Goal: Task Accomplishment & Management: Use online tool/utility

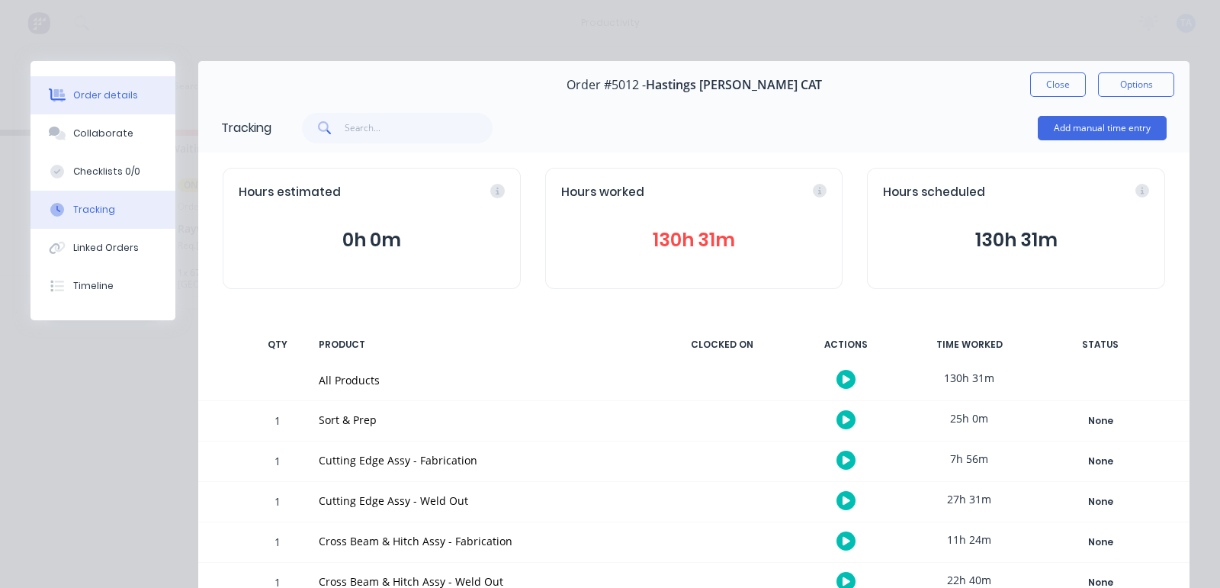
scroll to position [60, 0]
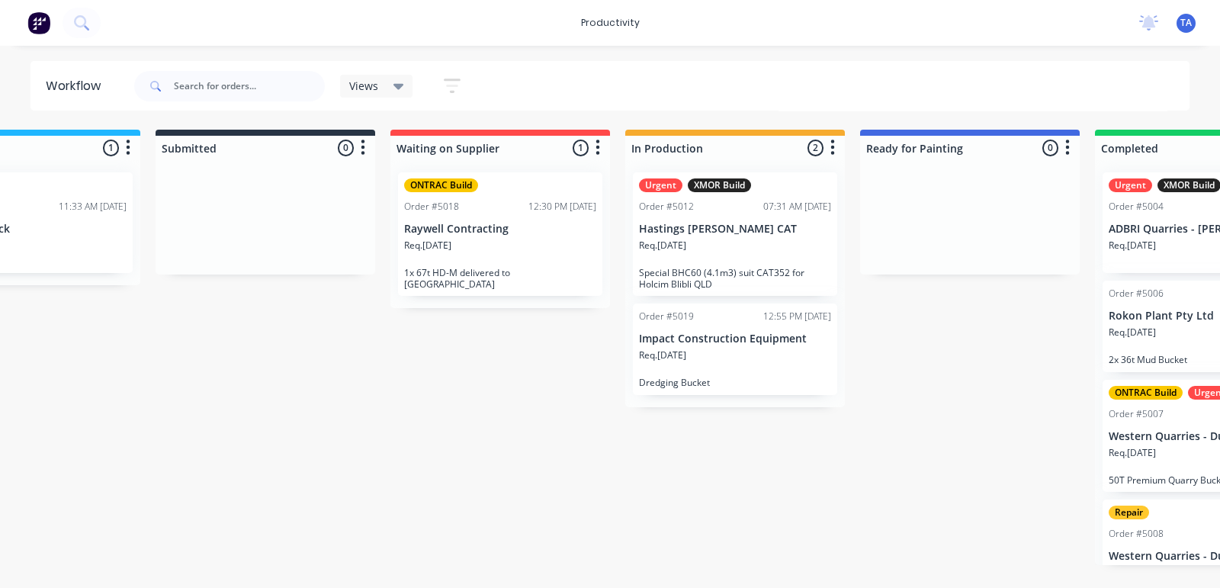
scroll to position [0, 148]
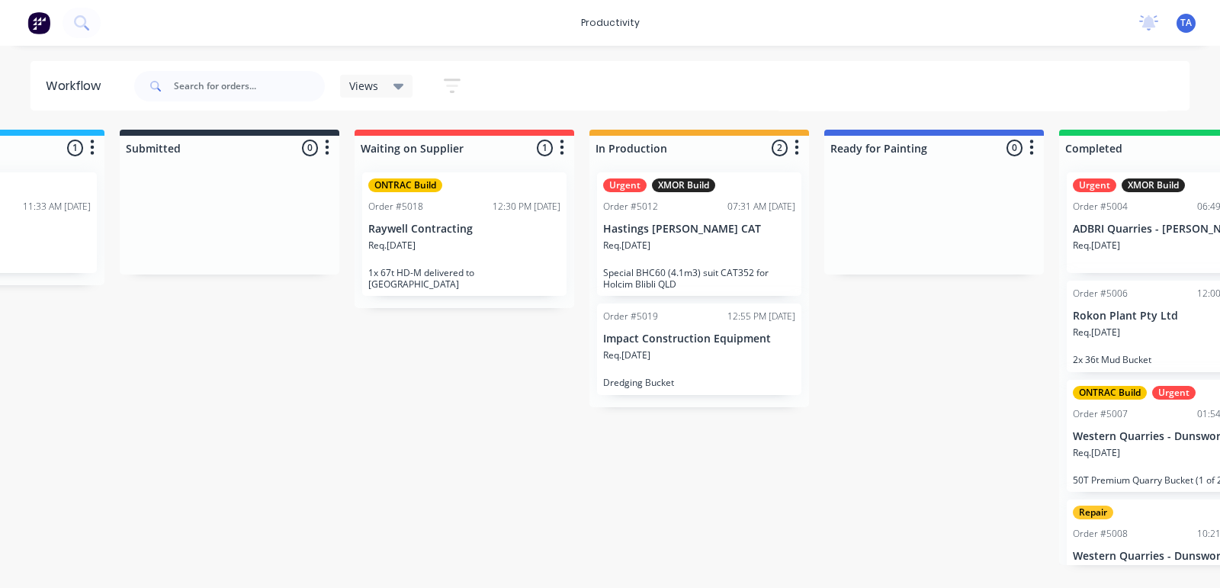
click at [710, 373] on div "Req. 05/08/25" at bounding box center [699, 362] width 192 height 26
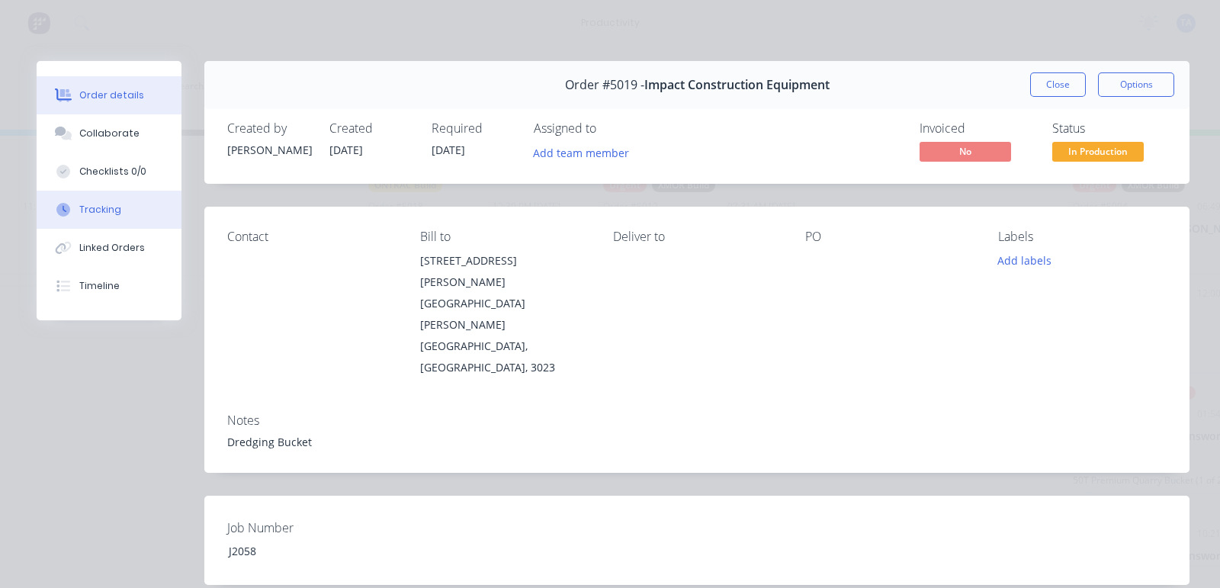
click at [111, 207] on div "Tracking" at bounding box center [100, 210] width 42 height 14
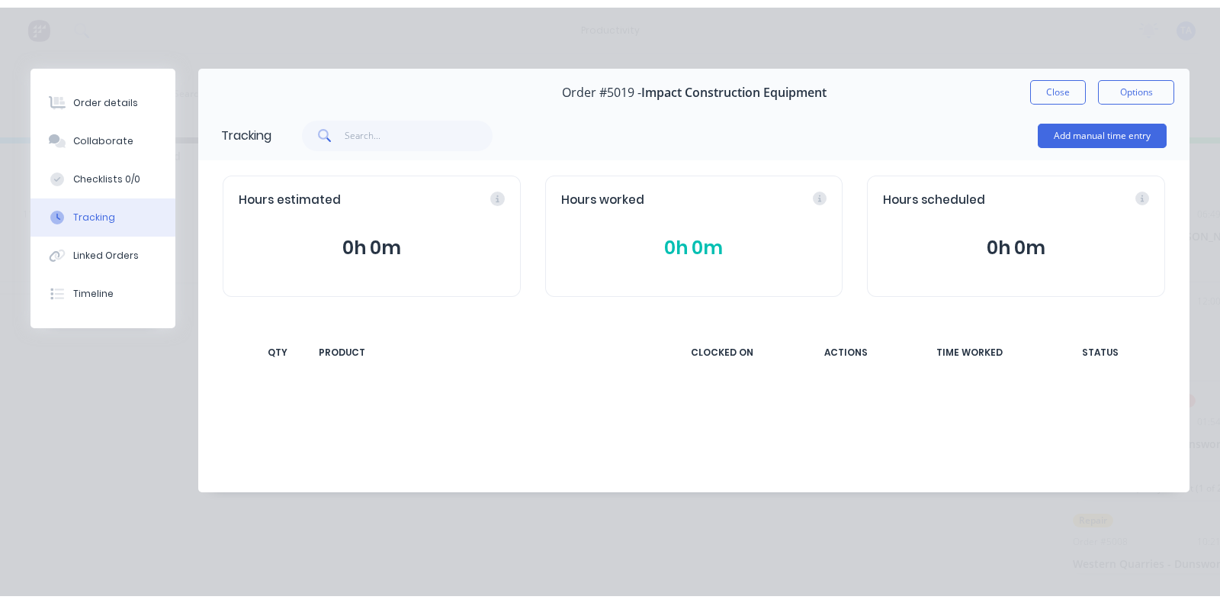
scroll to position [0, 0]
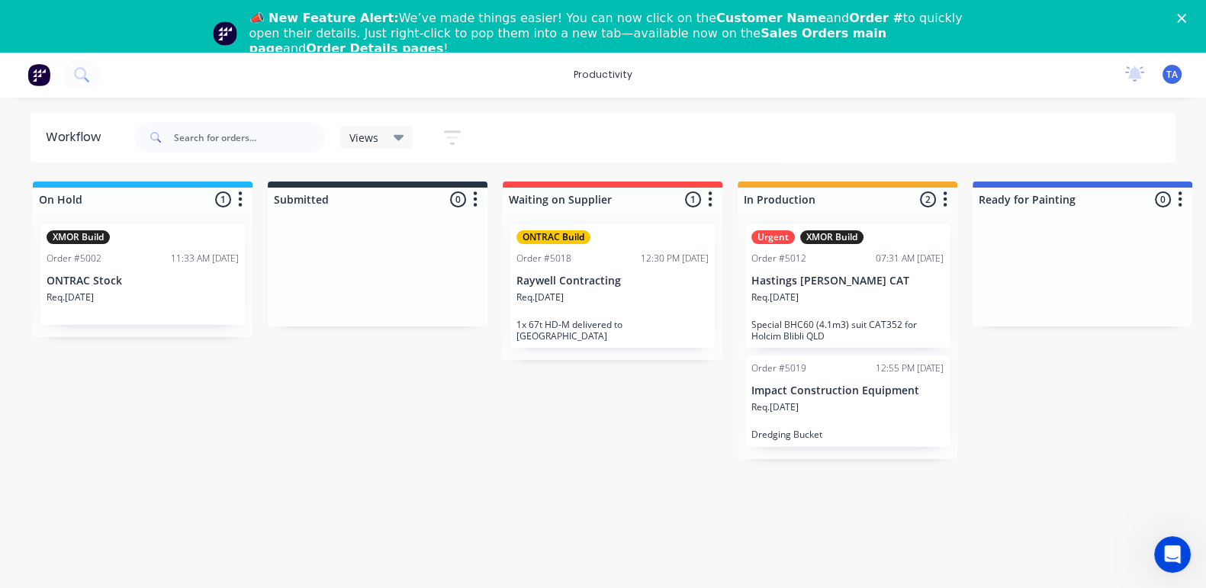
click at [793, 412] on p "Req. 05/08/25" at bounding box center [774, 407] width 47 height 14
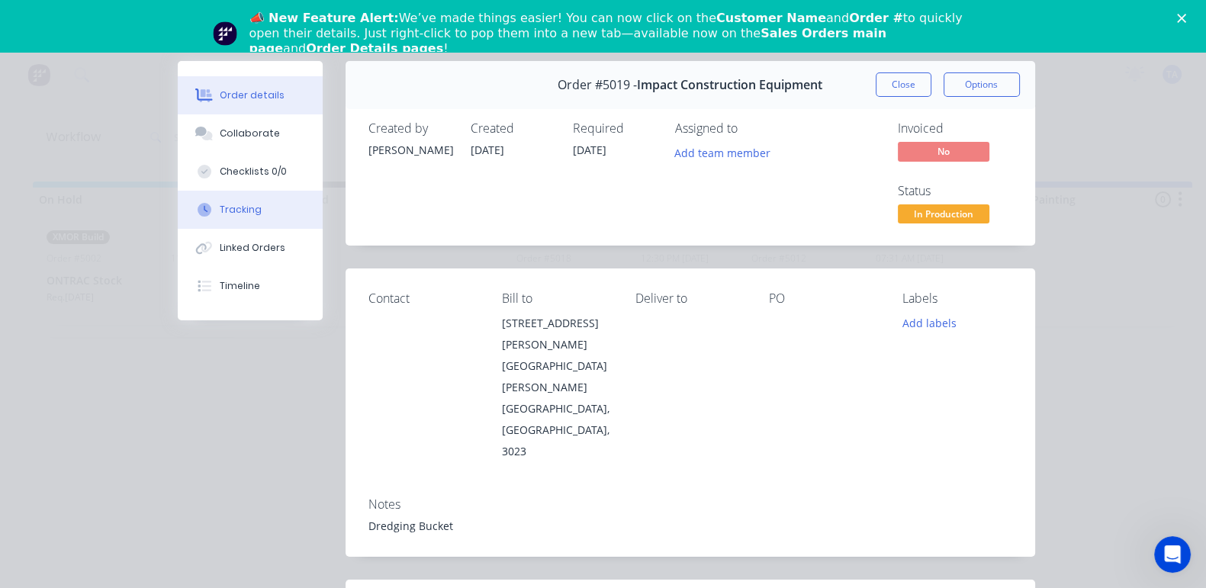
click at [220, 210] on div "Tracking" at bounding box center [241, 210] width 42 height 14
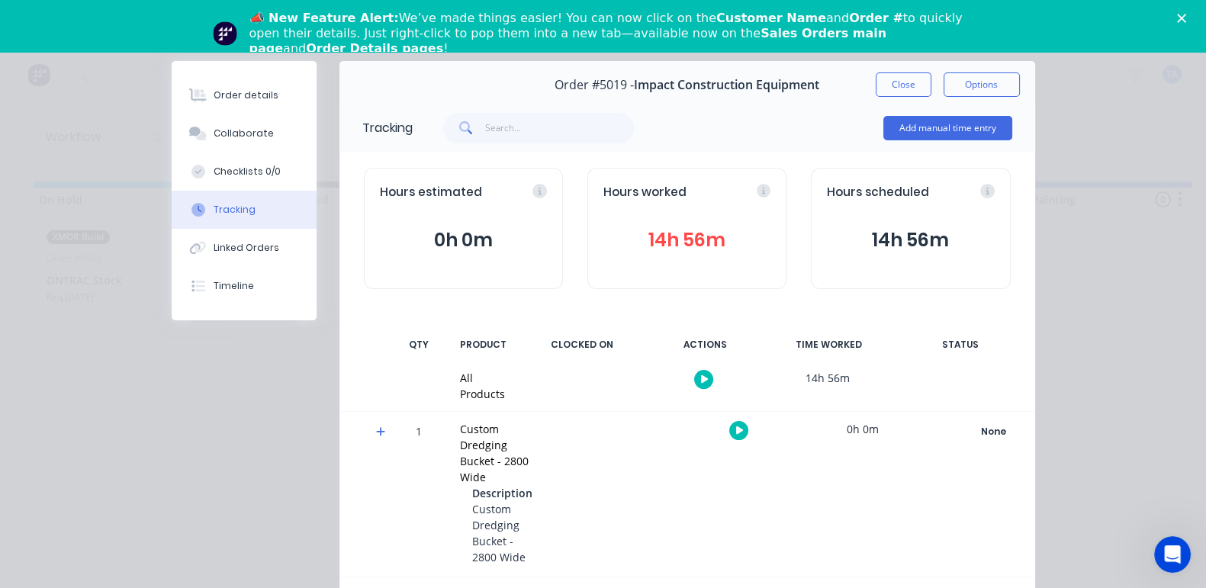
click at [709, 378] on icon "button" at bounding box center [705, 379] width 8 height 8
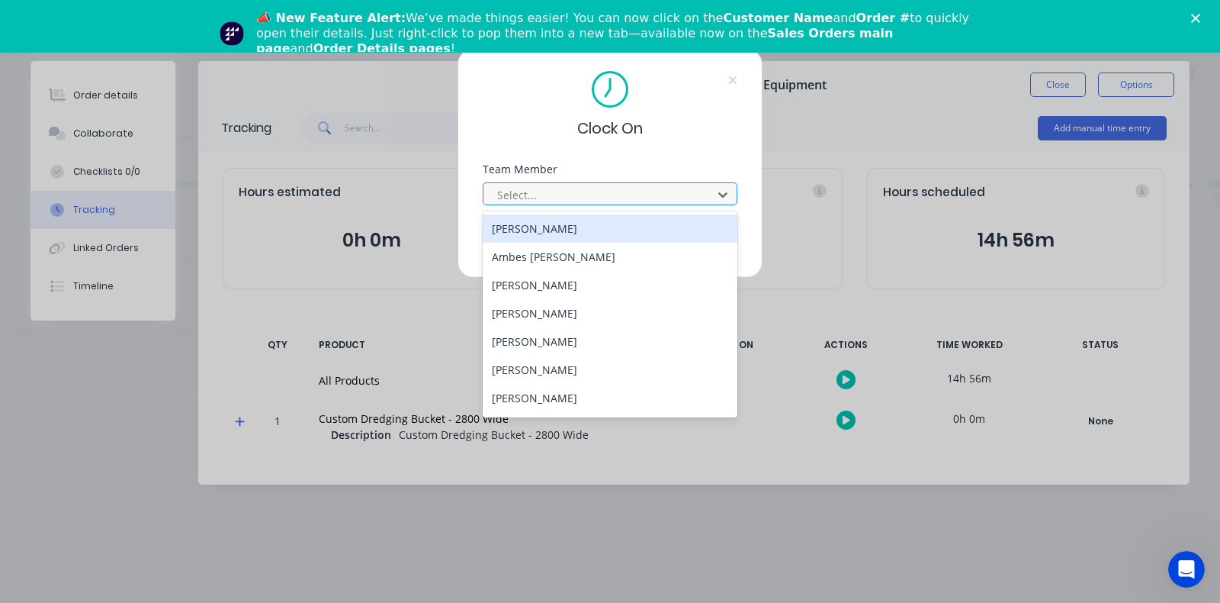
click at [567, 188] on div at bounding box center [600, 194] width 209 height 19
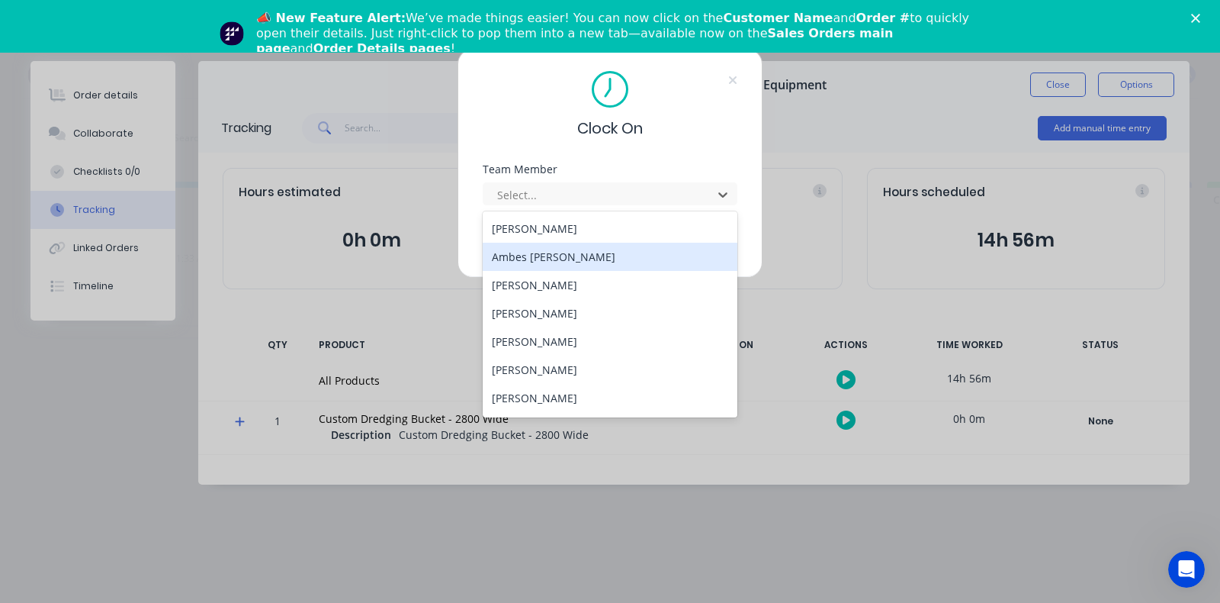
click at [574, 249] on div "Ambes Yosief" at bounding box center [610, 257] width 255 height 28
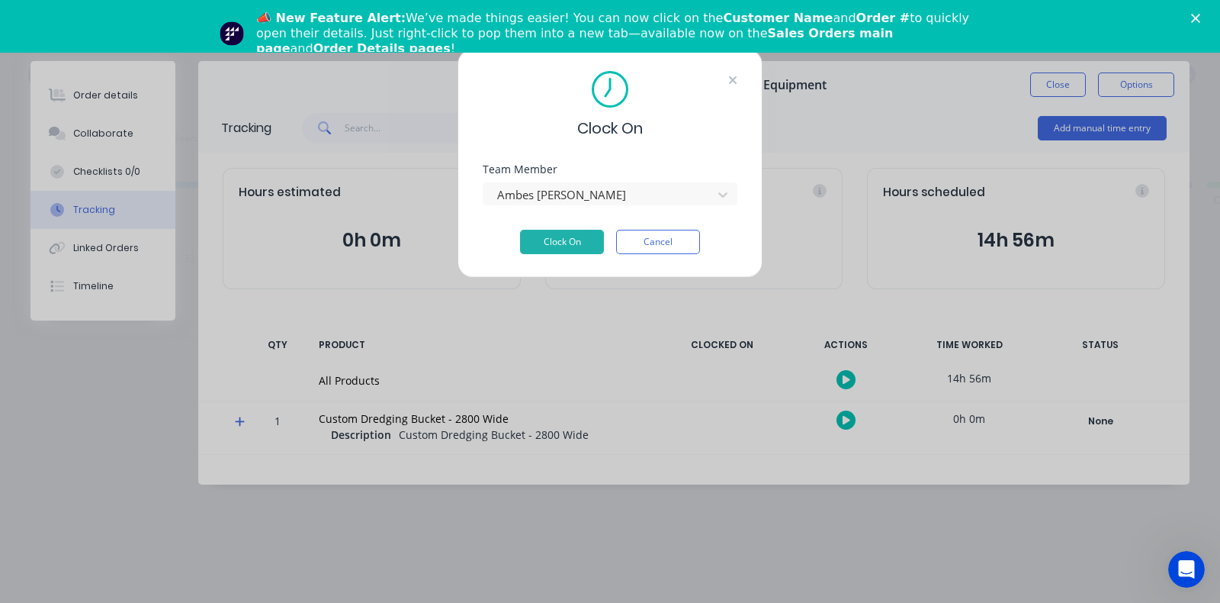
click at [736, 80] on icon at bounding box center [732, 80] width 9 height 12
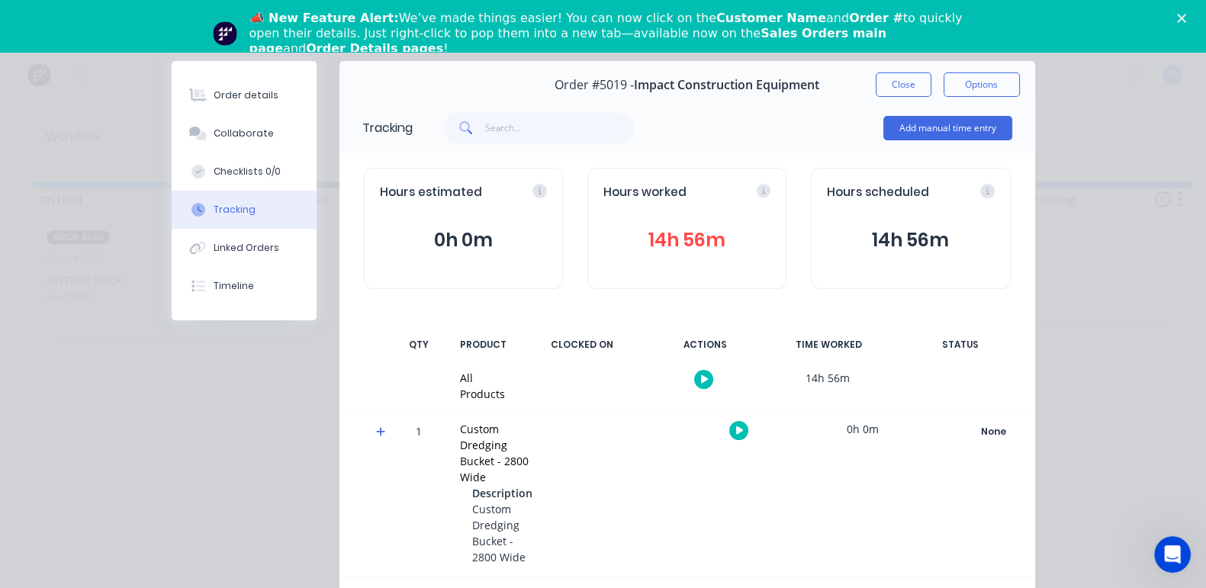
click at [376, 426] on icon at bounding box center [381, 431] width 10 height 11
click at [376, 431] on icon at bounding box center [380, 432] width 9 height 2
click at [709, 377] on icon "button" at bounding box center [705, 379] width 8 height 8
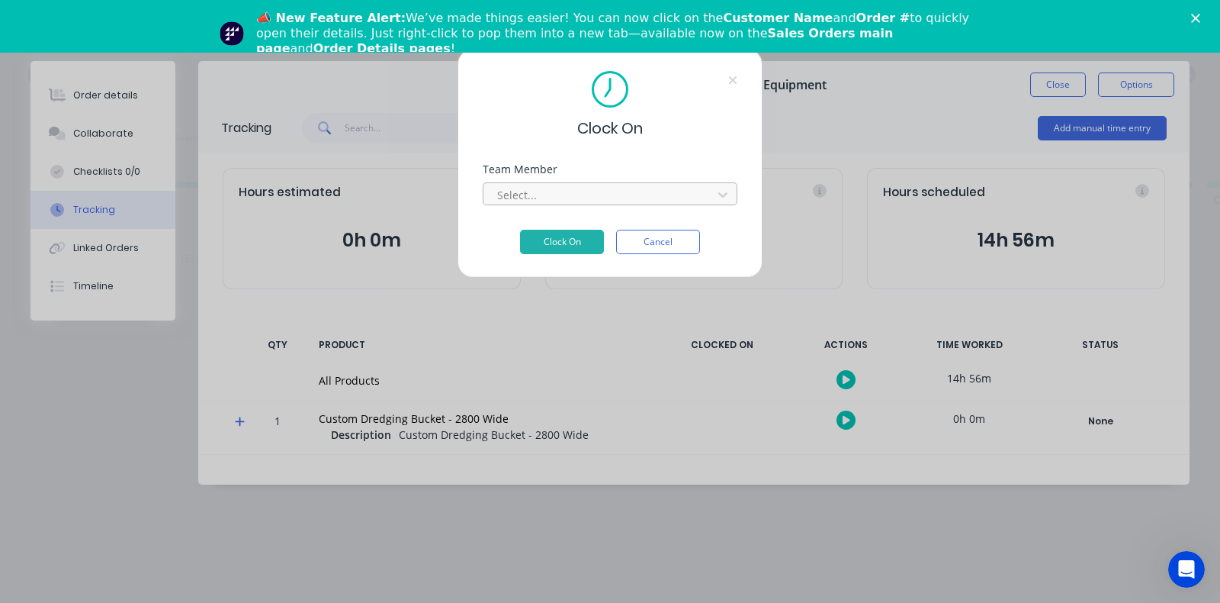
click at [611, 194] on div at bounding box center [600, 194] width 209 height 19
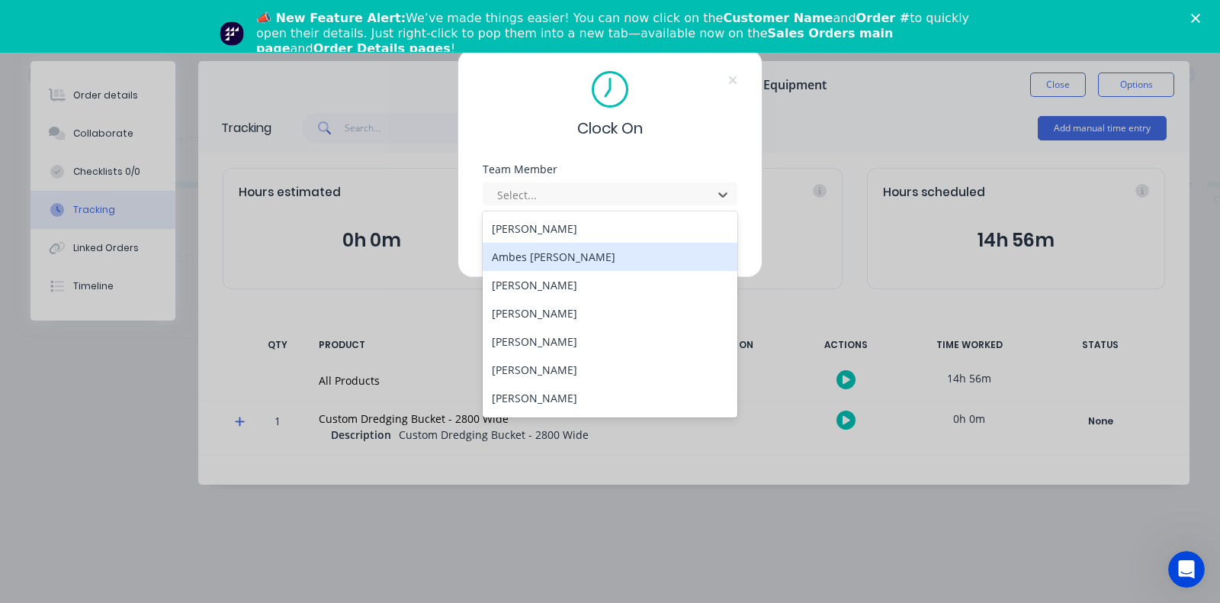
click at [606, 257] on div "Ambes Yosief" at bounding box center [610, 257] width 255 height 28
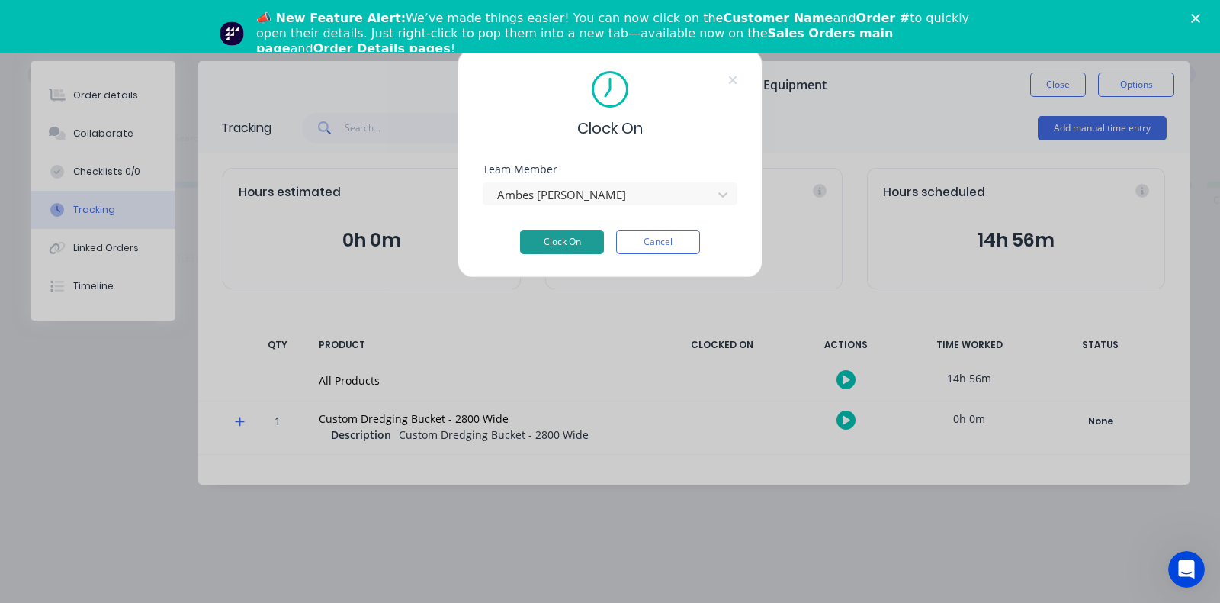
click at [561, 243] on button "Clock On" at bounding box center [562, 242] width 84 height 24
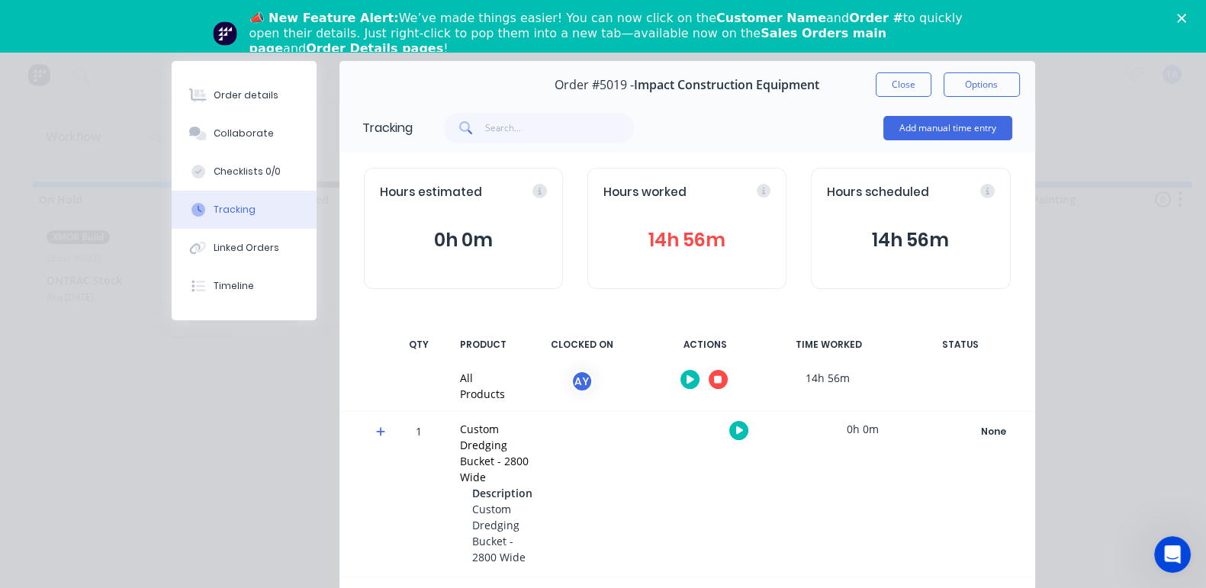
click at [722, 376] on icon "button" at bounding box center [718, 380] width 8 height 8
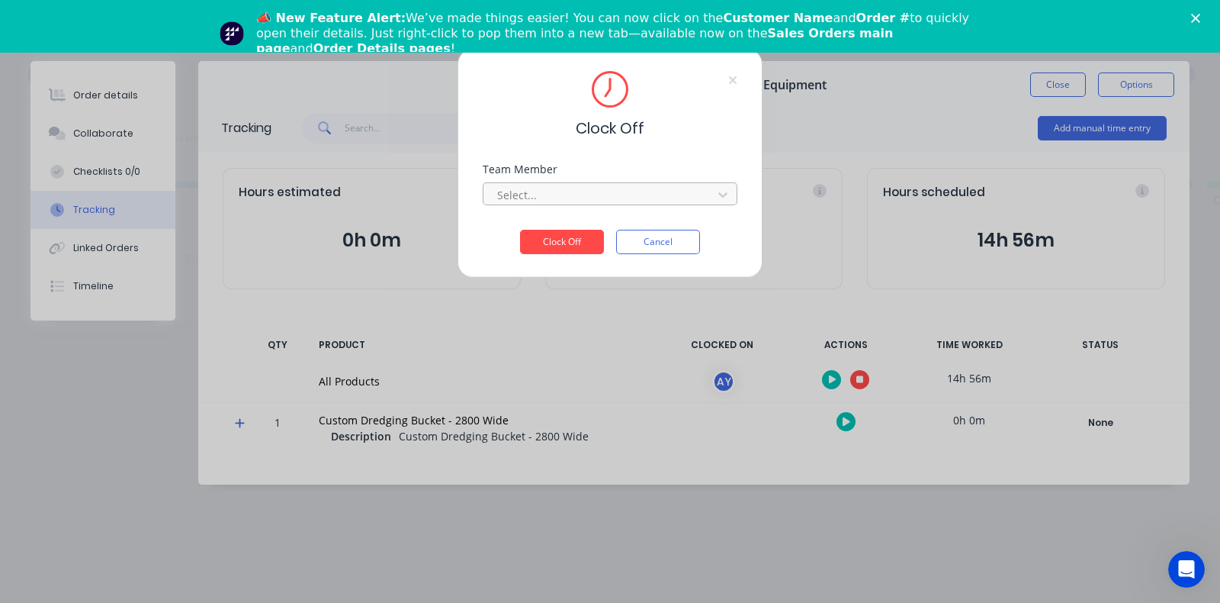
click at [621, 196] on div at bounding box center [600, 194] width 209 height 19
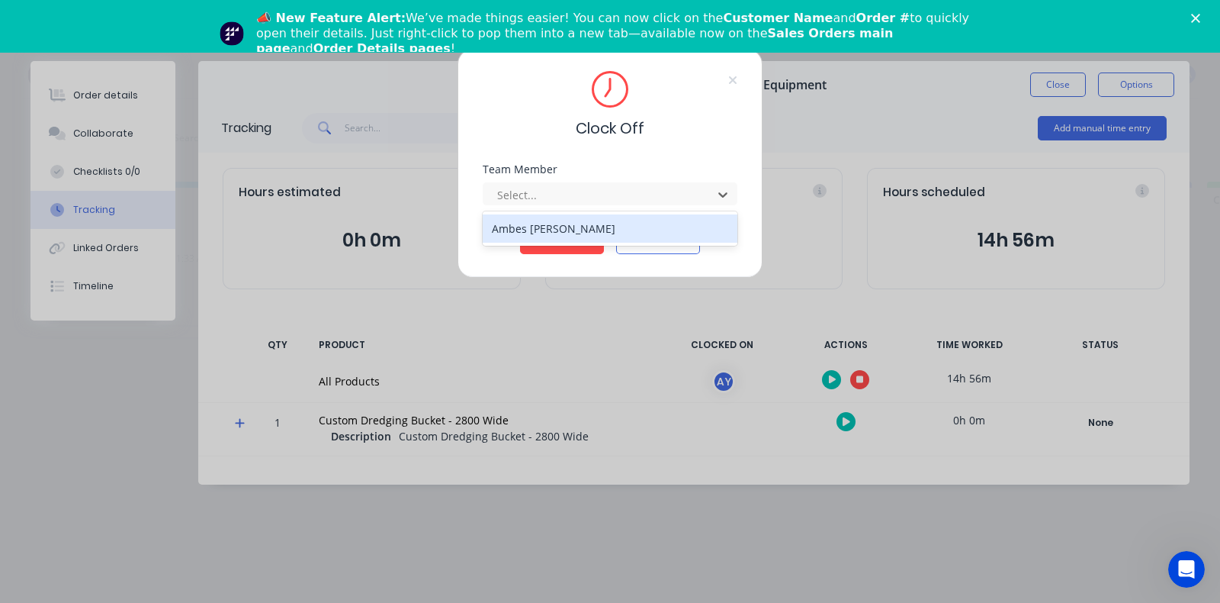
click at [905, 110] on div "Clock Off Team Member 1 result available. Use Up and Down to choose options, pr…" at bounding box center [610, 301] width 1220 height 603
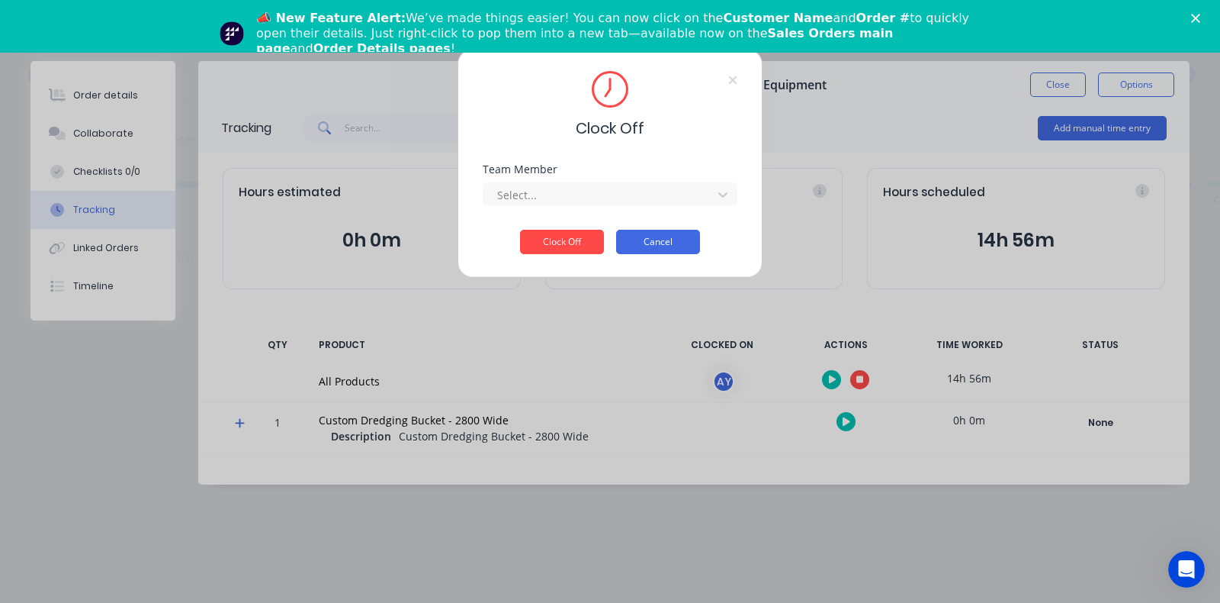
click at [683, 235] on button "Cancel" at bounding box center [658, 242] width 84 height 24
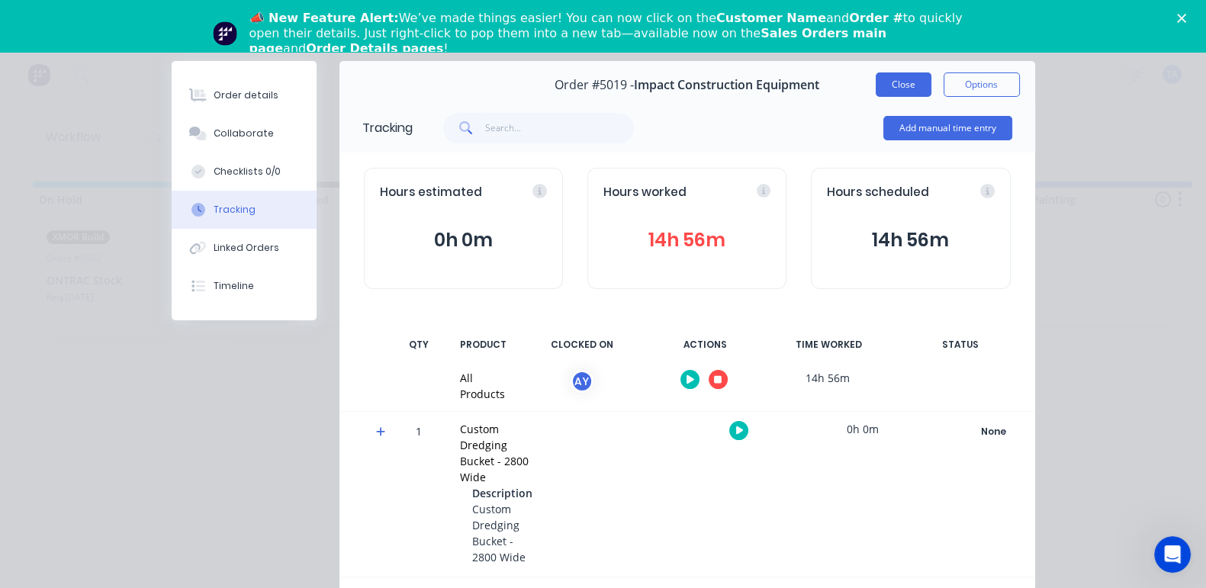
click at [931, 87] on button "Close" at bounding box center [904, 84] width 56 height 24
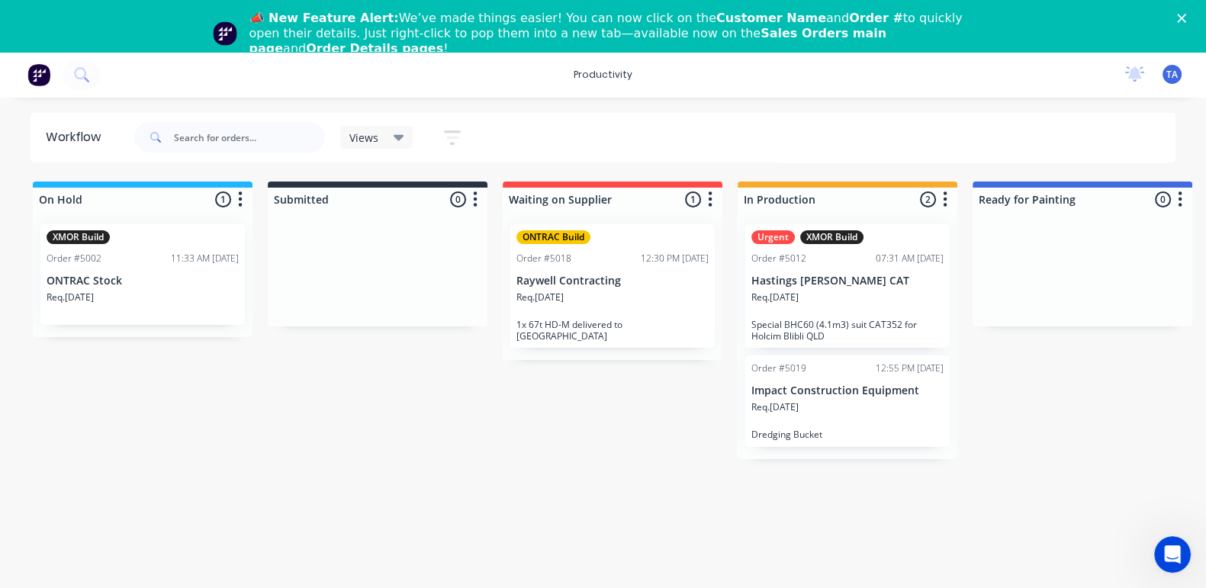
click at [850, 301] on div "Req. 31/07/25" at bounding box center [847, 304] width 192 height 26
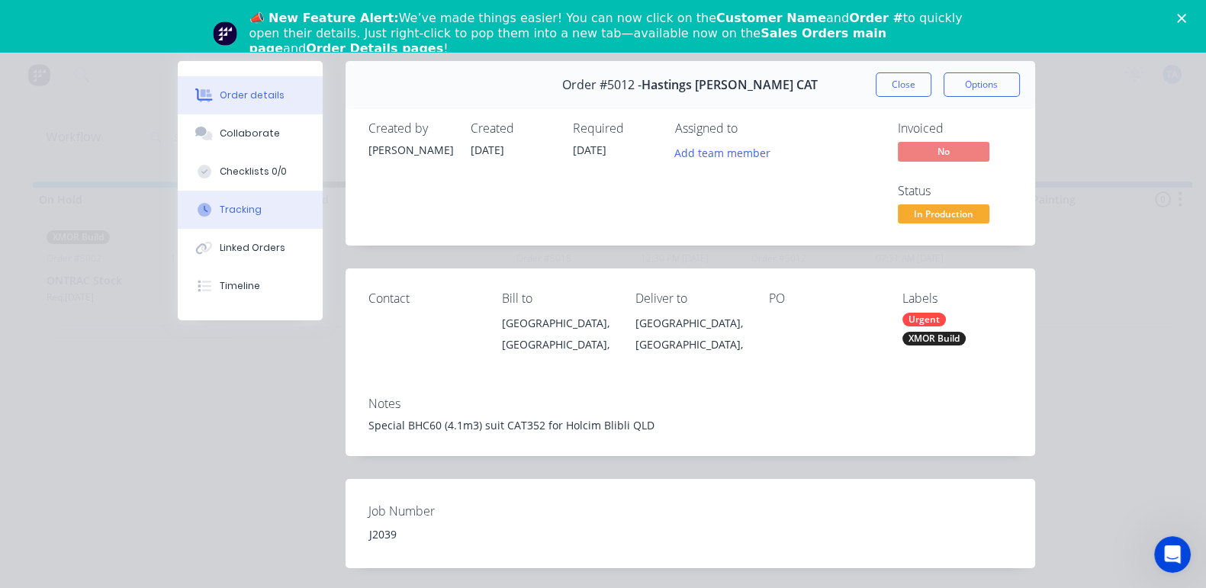
click at [220, 206] on div "Tracking" at bounding box center [241, 210] width 42 height 14
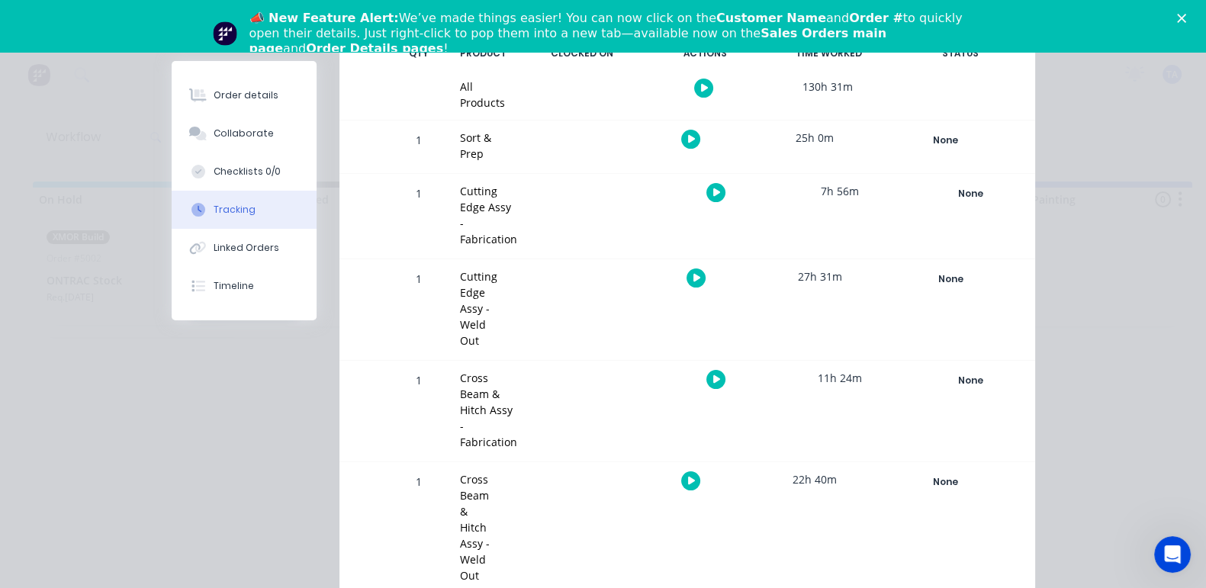
scroll to position [251, 0]
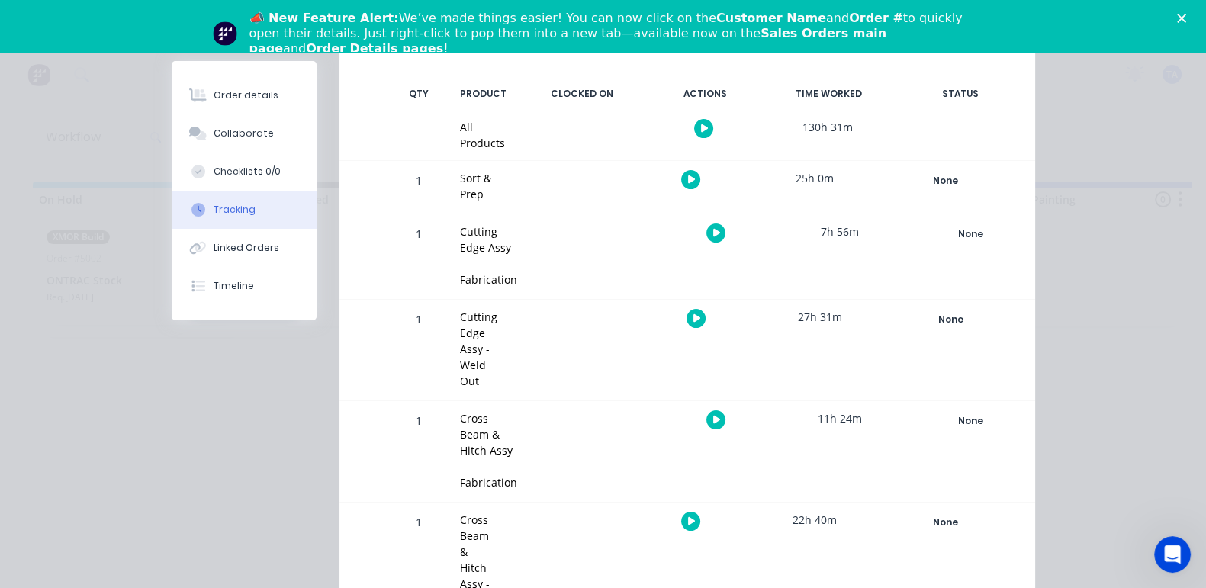
click at [706, 309] on button "button" at bounding box center [695, 318] width 19 height 19
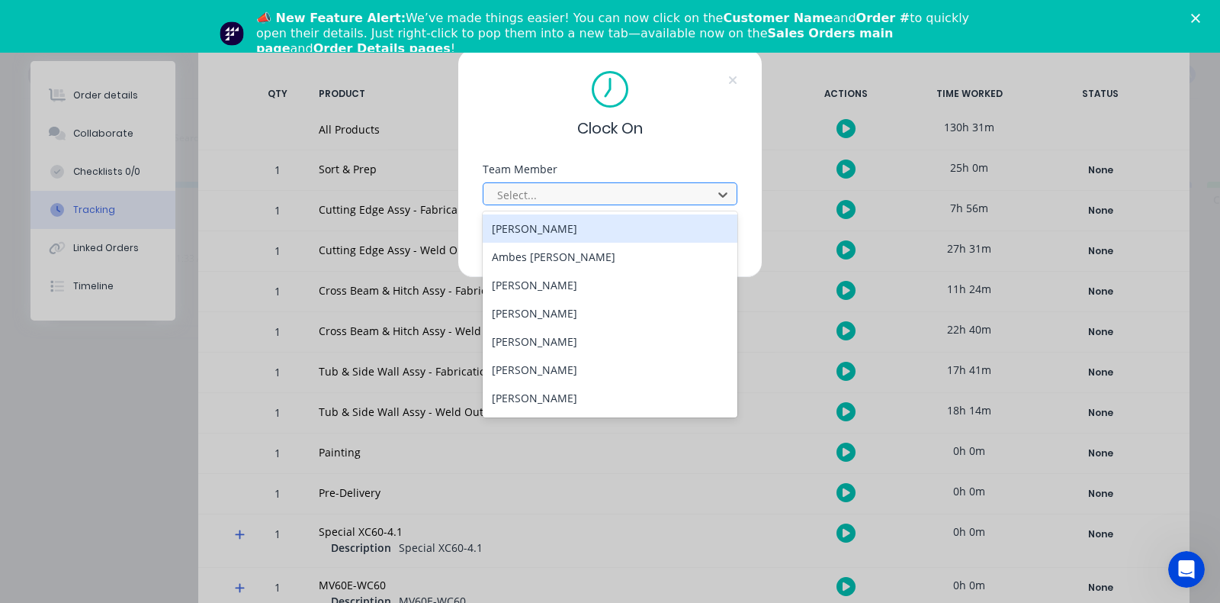
click at [591, 197] on div at bounding box center [600, 194] width 209 height 19
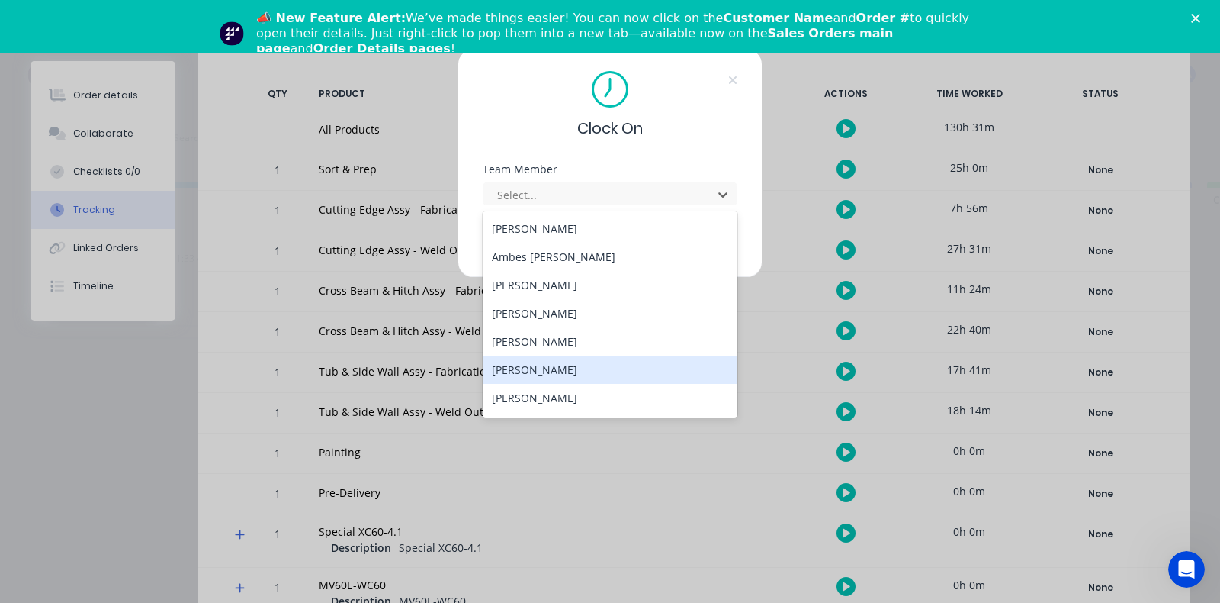
click at [557, 363] on div "Jack Dixon" at bounding box center [610, 369] width 255 height 28
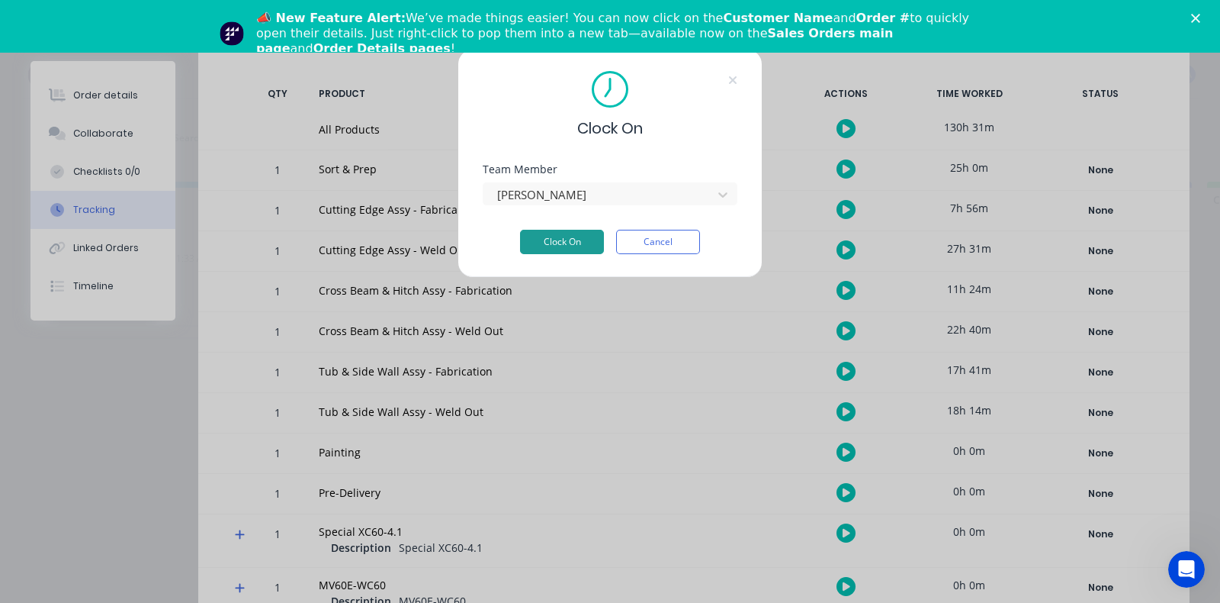
click at [557, 241] on button "Clock On" at bounding box center [562, 242] width 84 height 24
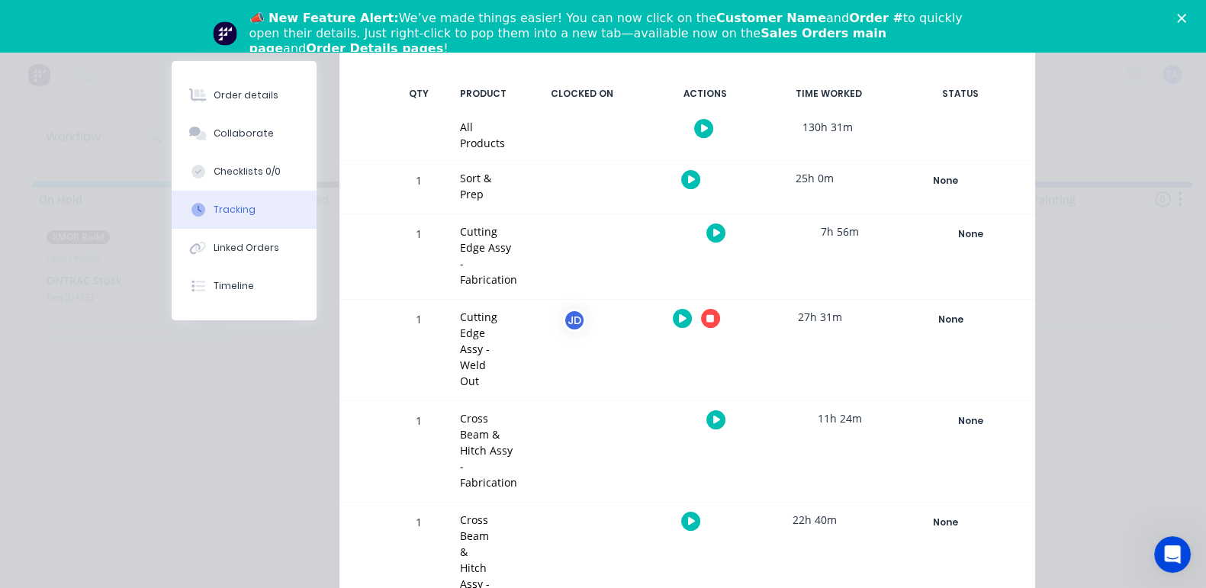
click at [700, 512] on button "button" at bounding box center [690, 521] width 19 height 19
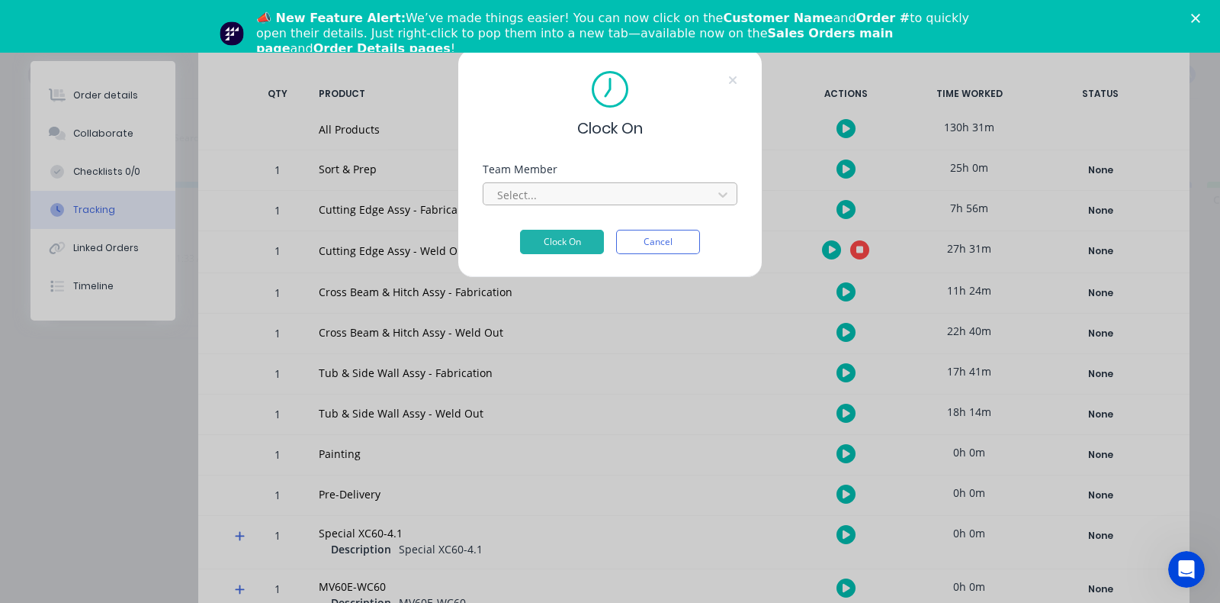
click at [548, 189] on div at bounding box center [600, 194] width 209 height 19
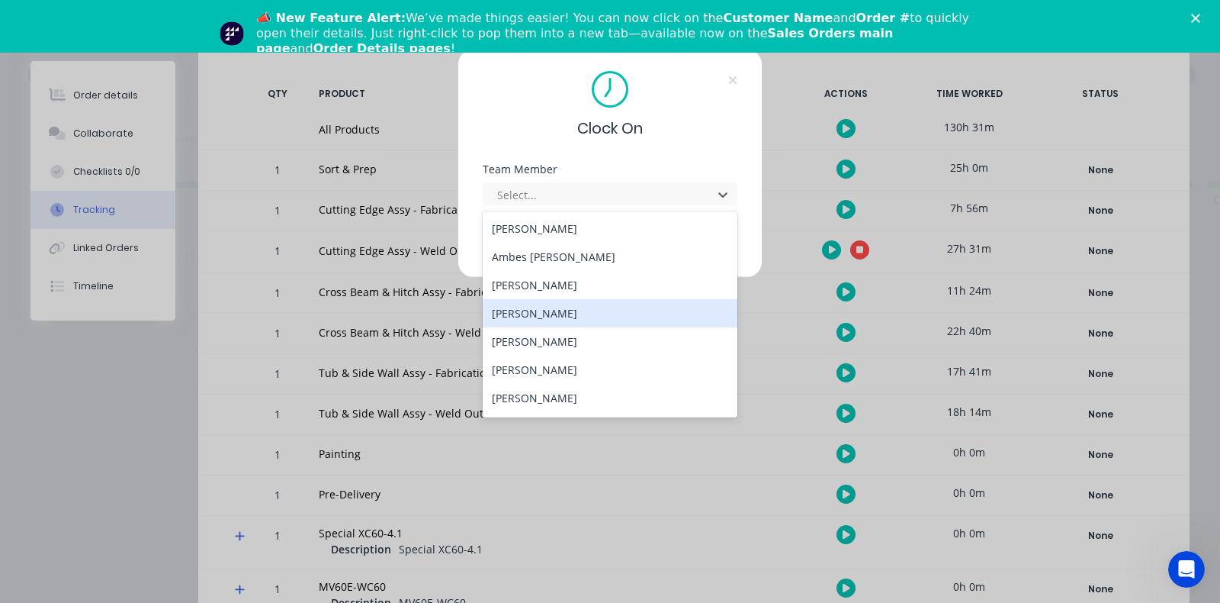
click at [567, 312] on div "Daniel Stanton" at bounding box center [610, 313] width 255 height 28
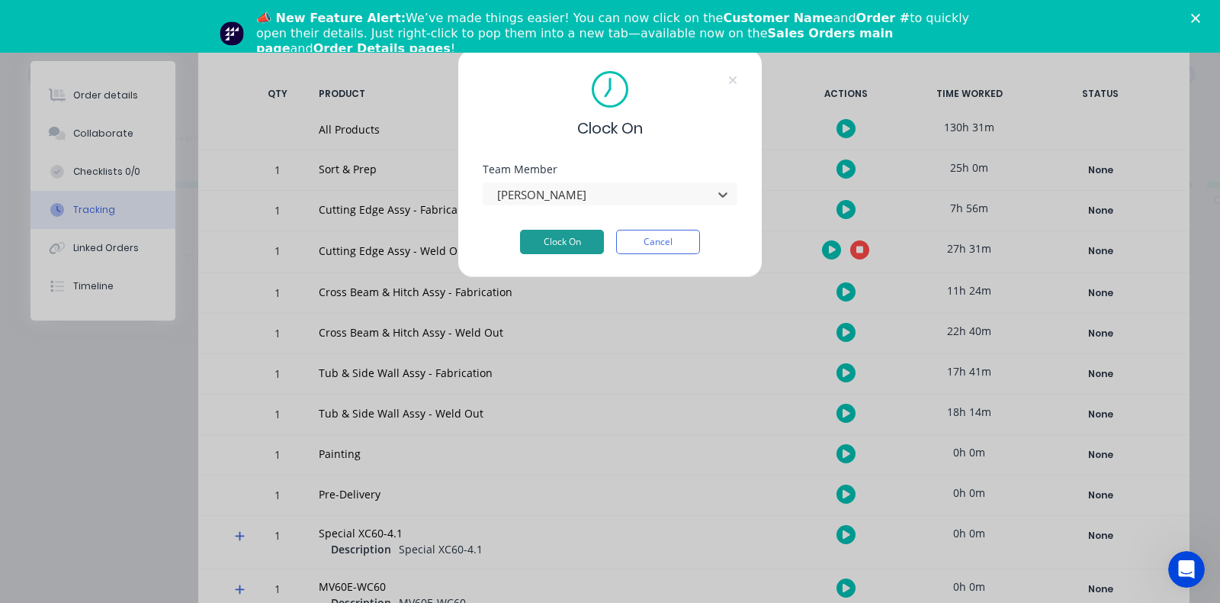
click at [568, 244] on button "Clock On" at bounding box center [562, 242] width 84 height 24
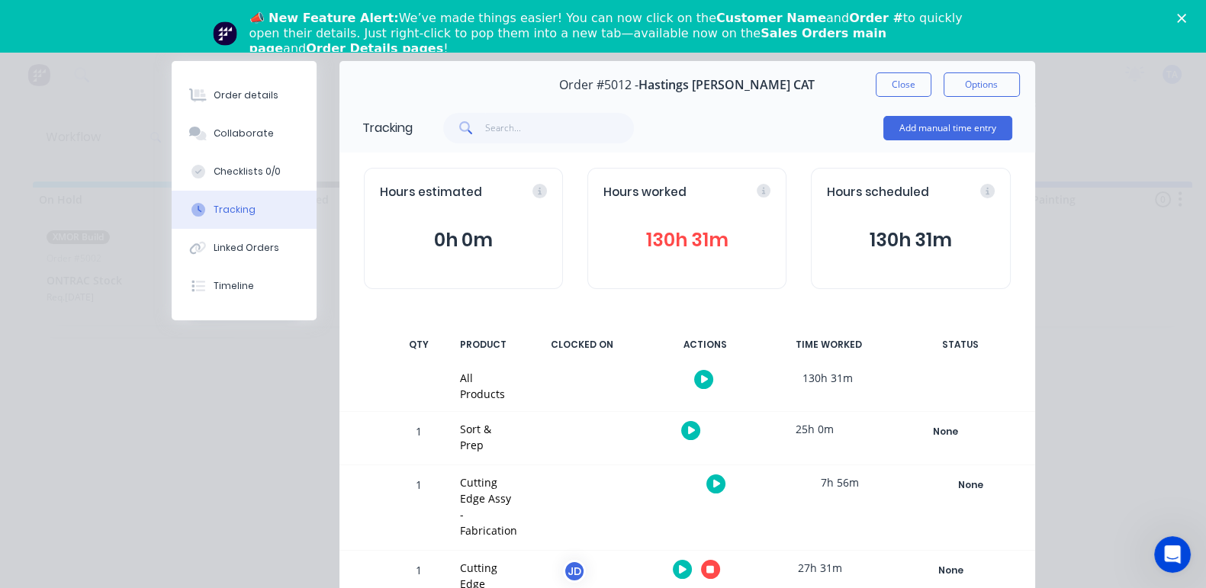
scroll to position [0, 0]
